Goal: Task Accomplishment & Management: Complete application form

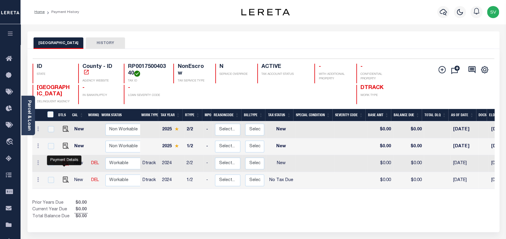
click at [64, 165] on img "" at bounding box center [66, 163] width 6 height 6
checkbox input "true"
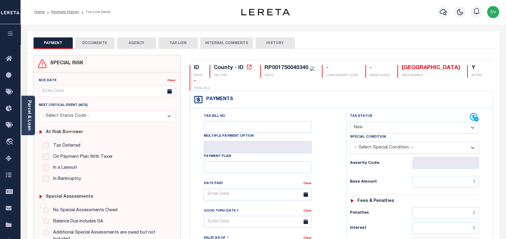
click at [371, 130] on select "- Select Status Code - Open Due/Unpaid Paid Incomplete No Tax Due Internal Refu…" at bounding box center [414, 128] width 129 height 12
select select "NTX"
click at [350, 122] on select "- Select Status Code - Open Due/Unpaid Paid Incomplete No Tax Due Internal Refu…" at bounding box center [414, 128] width 129 height 12
type input "[DATE]"
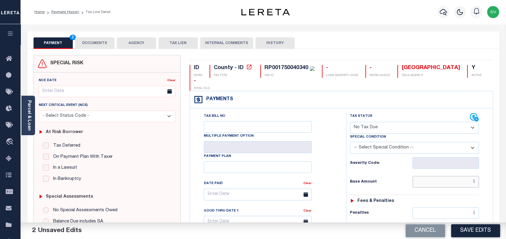
click at [422, 184] on input "text" at bounding box center [445, 181] width 67 height 11
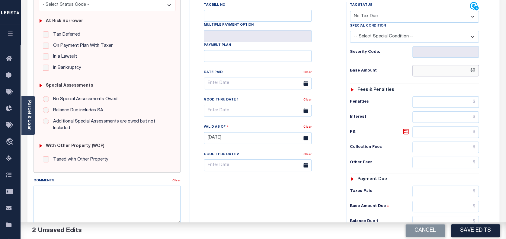
scroll to position [121, 0]
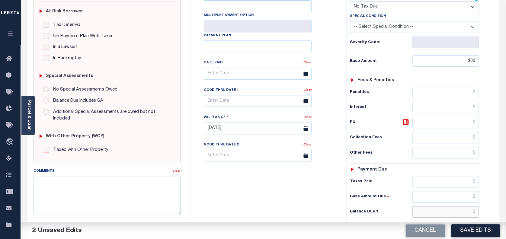
click at [449, 211] on input "text" at bounding box center [445, 211] width 67 height 11
type input "$00.00"
click at [150, 187] on textarea "Comments" at bounding box center [107, 195] width 147 height 38
paste textarea "Taxes were due prior to the loan boarding – No Liability-SV"
type textarea "Taxes were due prior to the loan boarding – No Liability-SV"
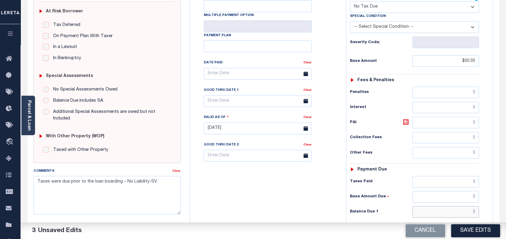
click at [463, 216] on input "text" at bounding box center [445, 211] width 67 height 11
type input "$0.00"
click at [469, 228] on button "Save Edits" at bounding box center [475, 230] width 49 height 13
checkbox input "false"
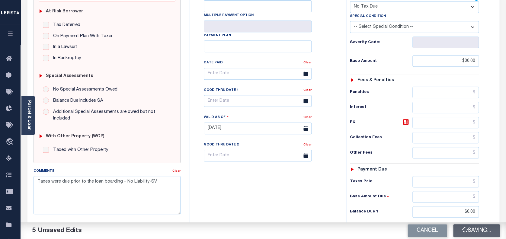
checkbox input "false"
type input "$0"
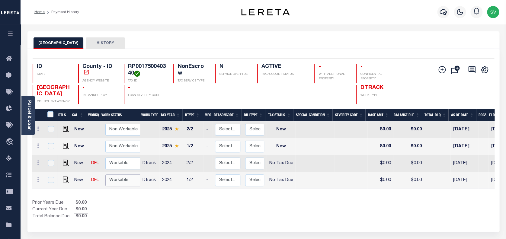
click at [111, 182] on select "Non Workable Workable" at bounding box center [123, 180] width 36 height 12
checkbox input "true"
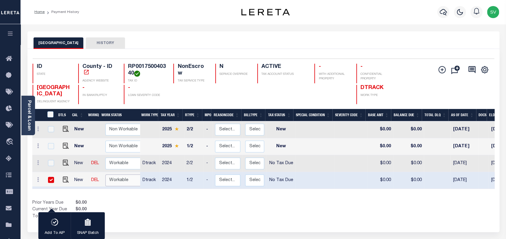
select select "true"
click at [105, 176] on select "Non Workable Workable" at bounding box center [123, 180] width 36 height 12
checkbox input "false"
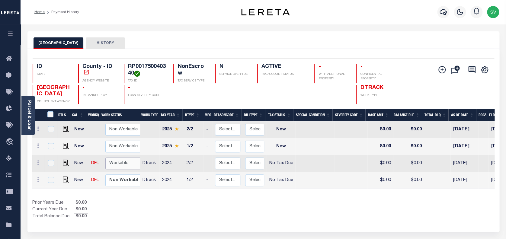
click at [124, 161] on select "Non Workable Workable" at bounding box center [123, 164] width 36 height 12
checkbox input "true"
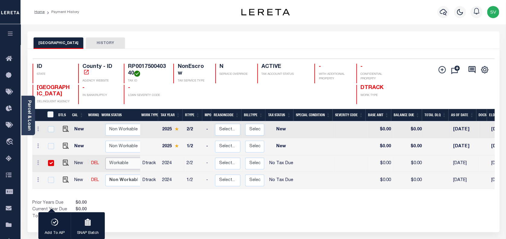
select select "true"
click at [105, 159] on select "Non Workable Workable" at bounding box center [123, 164] width 36 height 12
checkbox input "false"
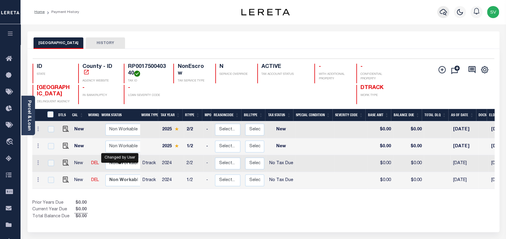
click at [444, 10] on icon "button" at bounding box center [442, 12] width 7 height 6
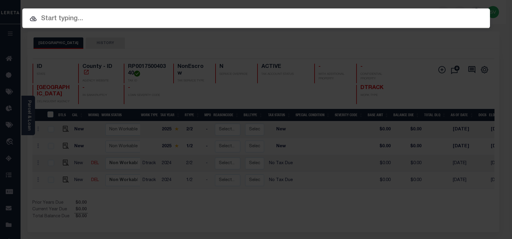
paste input "15582180"
type input "15582180"
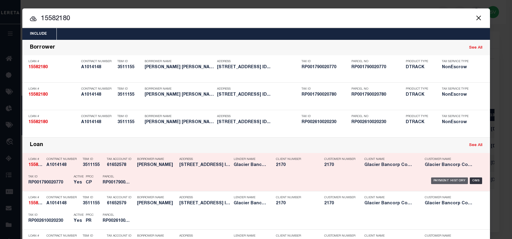
click at [439, 181] on div "Payment History" at bounding box center [449, 180] width 37 height 7
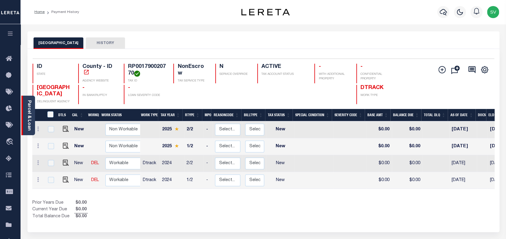
click at [30, 114] on link "Parcel & Loan" at bounding box center [29, 115] width 4 height 30
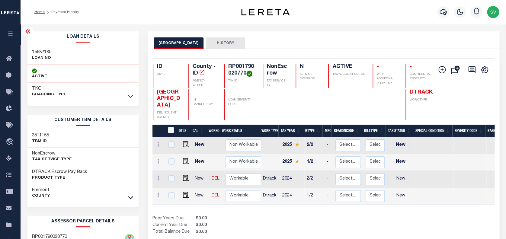
click at [131, 98] on icon at bounding box center [130, 96] width 5 height 6
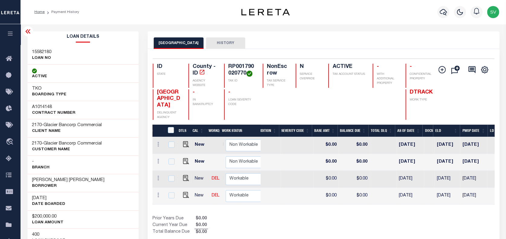
scroll to position [0, 245]
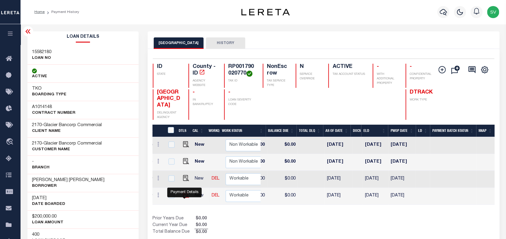
click at [185, 193] on img "" at bounding box center [186, 195] width 6 height 6
checkbox input "true"
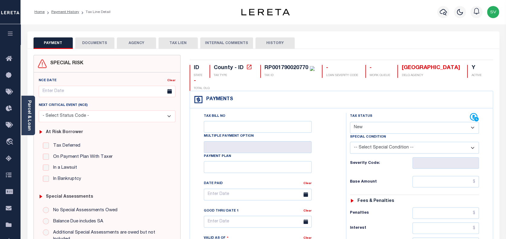
click at [398, 130] on select "- Select Status Code - Open Due/Unpaid Paid Incomplete No Tax Due Internal Refu…" at bounding box center [414, 128] width 129 height 12
select select "NTX"
click at [350, 122] on select "- Select Status Code - Open Due/Unpaid Paid Incomplete No Tax Due Internal Refu…" at bounding box center [414, 128] width 129 height 12
type input "[DATE]"
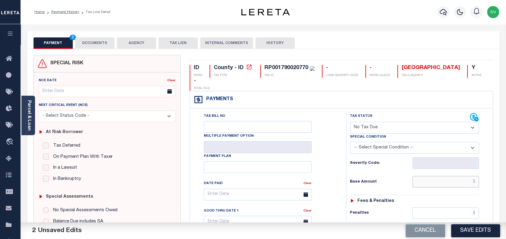
click at [439, 177] on input "text" at bounding box center [445, 181] width 67 height 11
click at [438, 181] on input "text" at bounding box center [445, 181] width 67 height 11
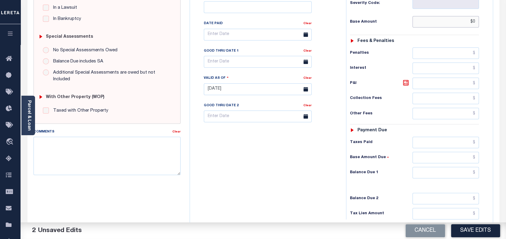
scroll to position [161, 0]
type input "$0.00"
click at [441, 171] on input "text" at bounding box center [445, 171] width 67 height 11
type input "$0.00"
click at [129, 156] on textarea "Comments" at bounding box center [107, 155] width 147 height 38
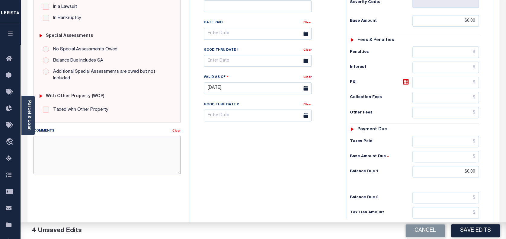
paste textarea "Taxes were due prior to the loan boarding – No Liability-SV"
type textarea "Taxes were due prior to the loan boarding – No Liability-SV"
click at [475, 231] on button "Save Edits" at bounding box center [475, 230] width 49 height 13
checkbox input "false"
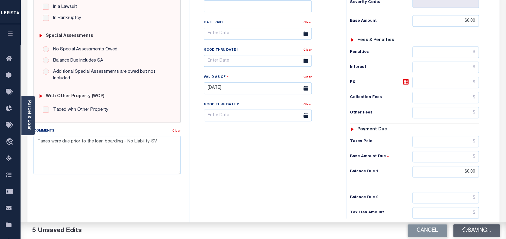
checkbox input "false"
type input "$0"
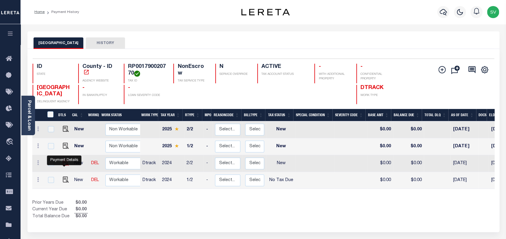
click at [64, 164] on img "" at bounding box center [66, 163] width 6 height 6
checkbox input "true"
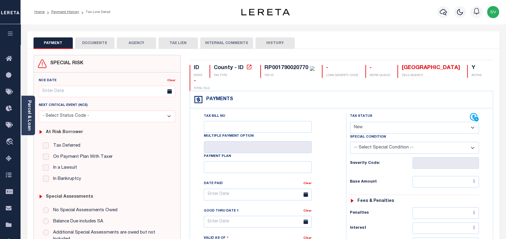
click at [397, 122] on div "Tax Status Status" at bounding box center [410, 117] width 120 height 9
click at [388, 129] on select "- Select Status Code - Open Due/Unpaid Paid Incomplete No Tax Due Internal Refu…" at bounding box center [414, 128] width 129 height 12
select select "NTX"
click at [350, 122] on select "- Select Status Code - Open Due/Unpaid Paid Incomplete No Tax Due Internal Refu…" at bounding box center [414, 128] width 129 height 12
type input "[DATE]"
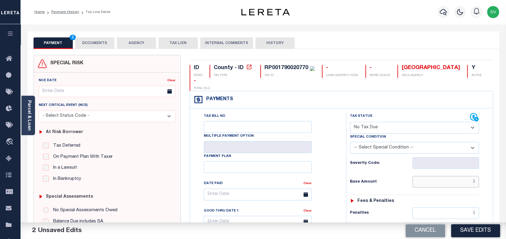
click at [435, 181] on input "text" at bounding box center [445, 181] width 67 height 11
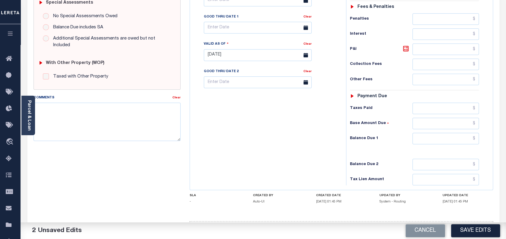
scroll to position [217, 0]
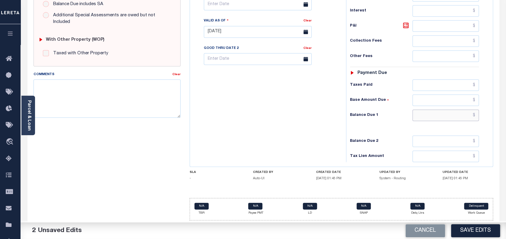
click at [444, 117] on input "text" at bounding box center [445, 115] width 67 height 11
type input "$000.00"
click at [129, 110] on textarea "Comments" at bounding box center [107, 98] width 147 height 38
paste textarea "Taxes were due prior to the loan boarding – No Liability-SV"
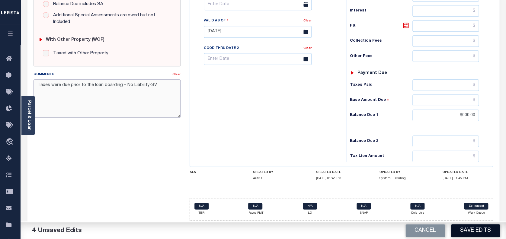
type textarea "Taxes were due prior to the loan boarding – No Liability-SV"
click at [471, 227] on button "Save Edits" at bounding box center [475, 230] width 49 height 13
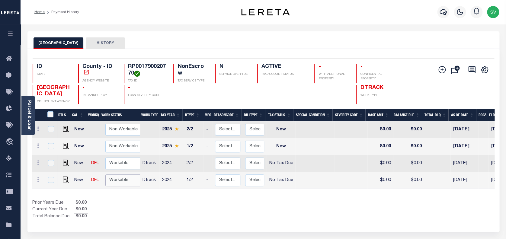
click at [120, 185] on select "Non Workable Workable" at bounding box center [123, 180] width 36 height 12
checkbox input "true"
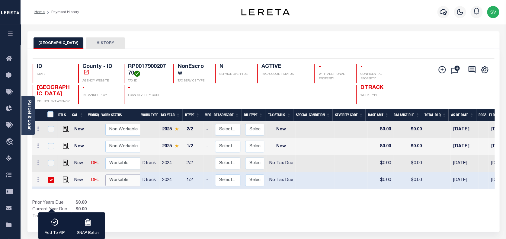
select select "true"
click at [105, 176] on select "Non Workable Workable" at bounding box center [123, 180] width 36 height 12
checkbox input "false"
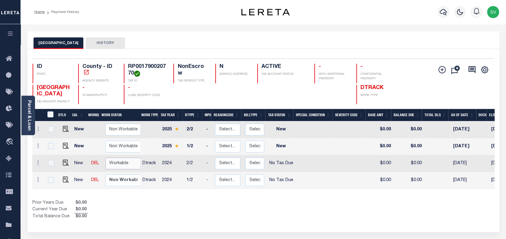
click at [125, 167] on select "Non Workable Workable" at bounding box center [123, 164] width 36 height 12
checkbox input "true"
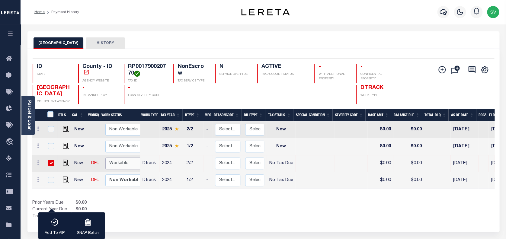
select select "true"
click at [105, 159] on select "Non Workable Workable" at bounding box center [123, 164] width 36 height 12
checkbox input "false"
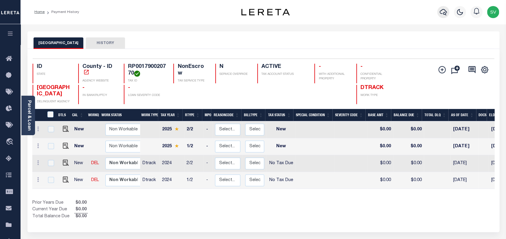
click at [443, 14] on icon "button" at bounding box center [442, 12] width 7 height 6
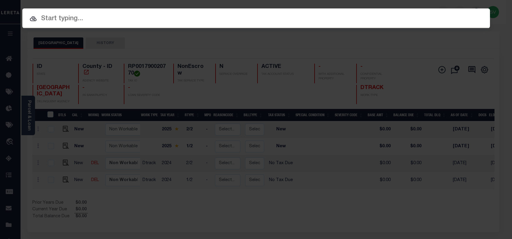
paste input "85003423"
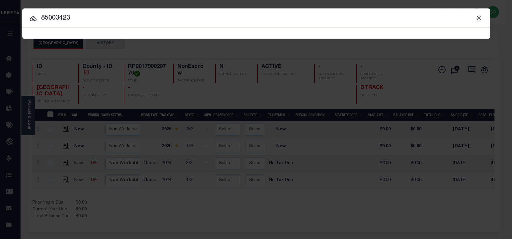
type input "85003423"
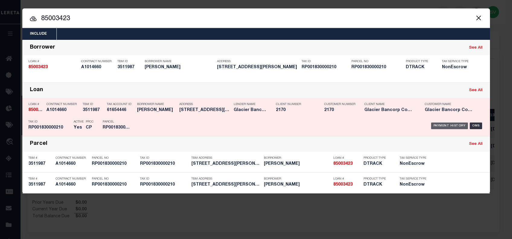
click at [445, 125] on div "Payment History" at bounding box center [449, 126] width 37 height 7
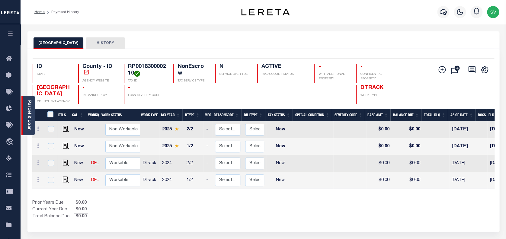
click at [30, 115] on link "Parcel & Loan" at bounding box center [29, 115] width 4 height 30
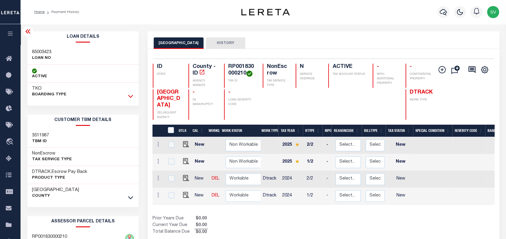
click at [130, 97] on icon at bounding box center [130, 96] width 5 height 6
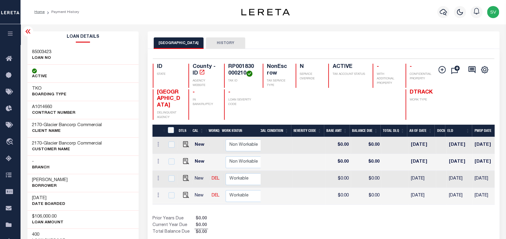
scroll to position [0, 245]
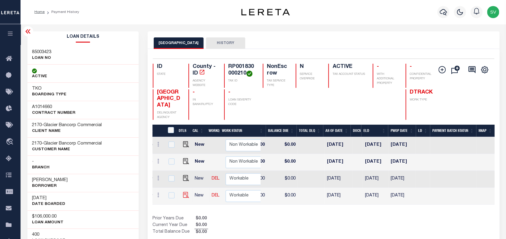
click at [184, 192] on img at bounding box center [186, 195] width 6 height 6
checkbox input "true"
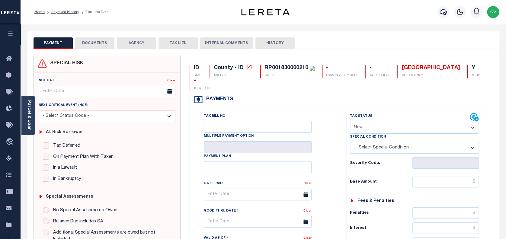
click at [363, 127] on select "- Select Status Code - Open Due/Unpaid Paid Incomplete No Tax Due Internal Refu…" at bounding box center [414, 128] width 129 height 12
select select "NTX"
click at [350, 122] on select "- Select Status Code - Open Due/Unpaid Paid Incomplete No Tax Due Internal Refu…" at bounding box center [414, 128] width 129 height 12
type input "[DATE]"
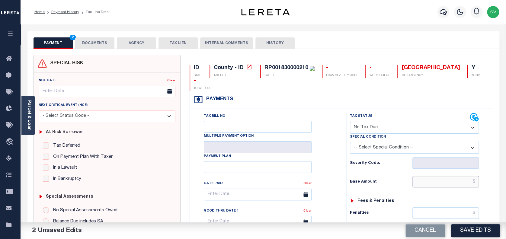
click at [444, 183] on input "text" at bounding box center [445, 181] width 67 height 11
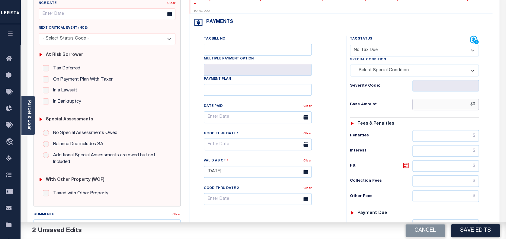
scroll to position [161, 0]
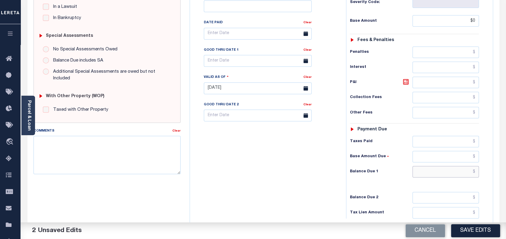
type input "$0.00"
click at [449, 173] on input "text" at bounding box center [445, 171] width 67 height 11
click at [128, 164] on textarea "Comments" at bounding box center [107, 155] width 147 height 38
type input "$0.00"
paste textarea "Taxes were due prior to the loan boarding – No Liability-SV"
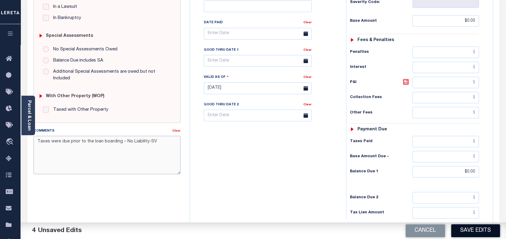
type textarea "Taxes were due prior to the loan boarding – No Liability-SV"
click at [475, 231] on button "Save Edits" at bounding box center [475, 230] width 49 height 13
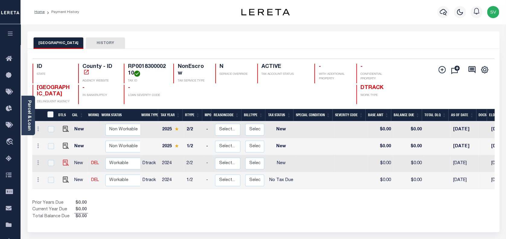
click at [63, 166] on img at bounding box center [66, 163] width 6 height 6
checkbox input "true"
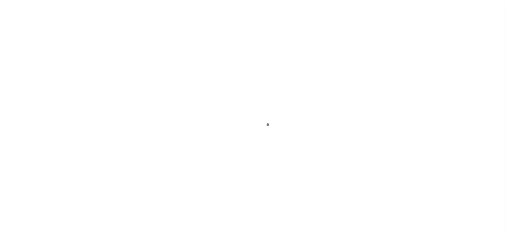
click at [64, 163] on div at bounding box center [253, 119] width 506 height 239
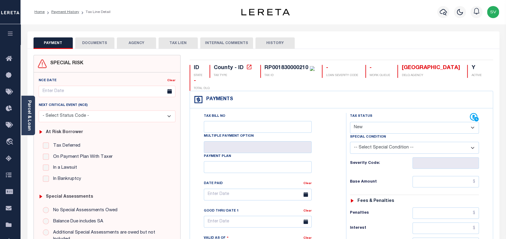
click at [382, 127] on select "- Select Status Code - Open Due/Unpaid Paid Incomplete No Tax Due Internal Refu…" at bounding box center [414, 128] width 129 height 12
select select "NTX"
click at [350, 122] on select "- Select Status Code - Open Due/Unpaid Paid Incomplete No Tax Due Internal Refu…" at bounding box center [414, 128] width 129 height 12
type input "[DATE]"
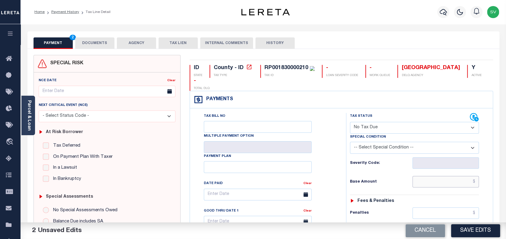
click at [434, 184] on input "text" at bounding box center [445, 181] width 67 height 11
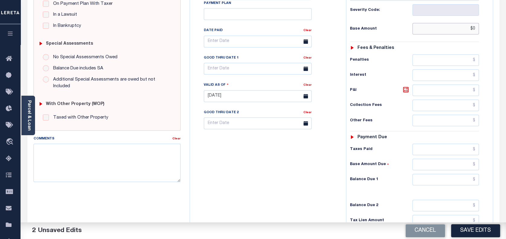
scroll to position [161, 0]
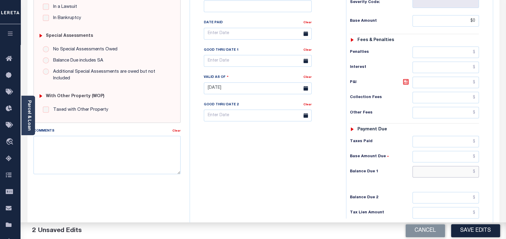
type input "$0.00"
click at [439, 171] on input "text" at bounding box center [445, 171] width 67 height 11
type input "$0.00"
click at [124, 168] on textarea "Comments" at bounding box center [107, 155] width 147 height 38
paste textarea "Taxes were due prior to the loan boarding – No Liability-SV"
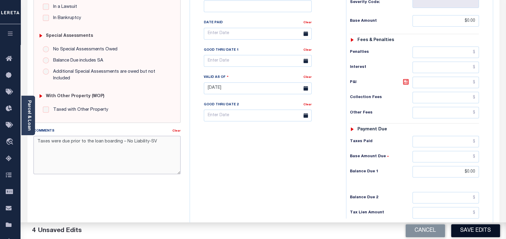
type textarea "Taxes were due prior to the loan boarding – No Liability-SV"
click at [472, 229] on button "Save Edits" at bounding box center [475, 230] width 49 height 13
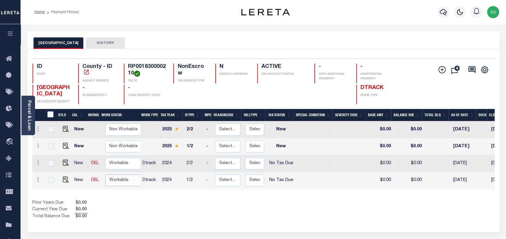
click at [116, 180] on select "Non Workable Workable" at bounding box center [123, 180] width 36 height 12
checkbox input "true"
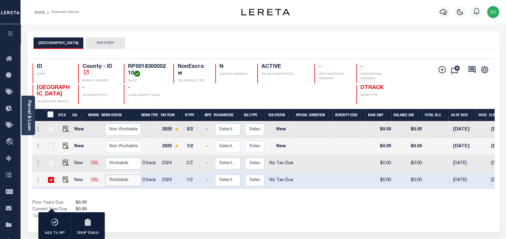
select select "true"
click at [105, 176] on select "Non Workable Workable" at bounding box center [123, 180] width 36 height 12
checkbox input "false"
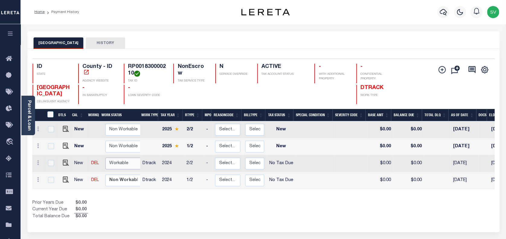
click at [117, 167] on select "Non Workable Workable" at bounding box center [123, 164] width 36 height 12
checkbox input "true"
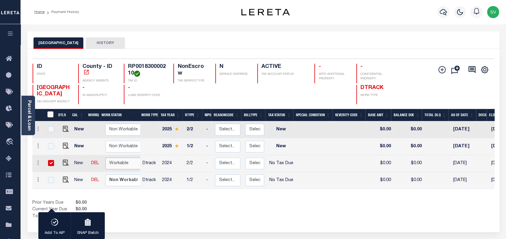
select select "true"
click at [105, 159] on select "Non Workable Workable" at bounding box center [123, 164] width 36 height 12
checkbox input "false"
